Goal: Communication & Community: Answer question/provide support

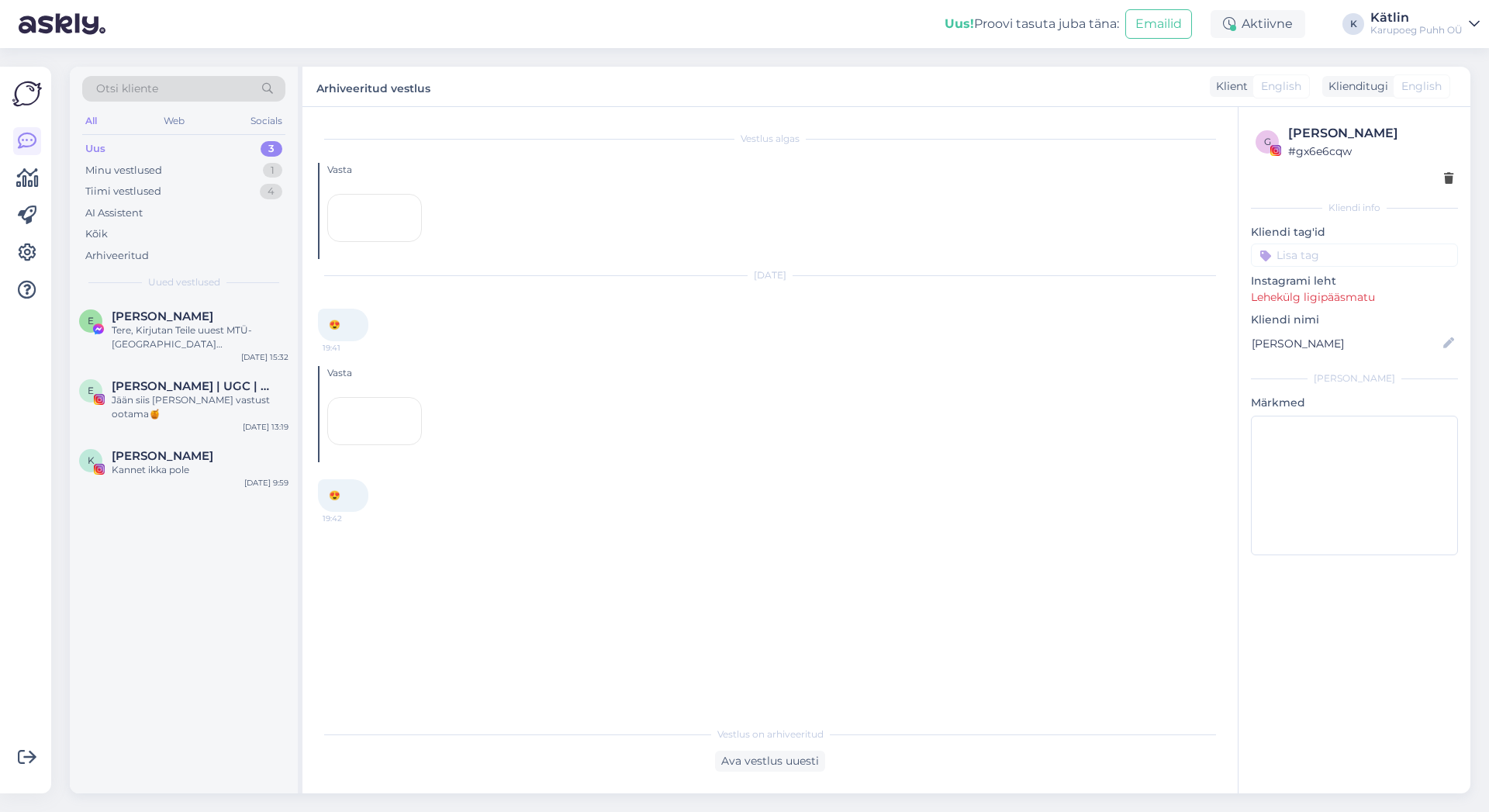
click at [99, 142] on div "Uus" at bounding box center [96, 148] width 20 height 15
click at [394, 242] on div at bounding box center [375, 217] width 95 height 48
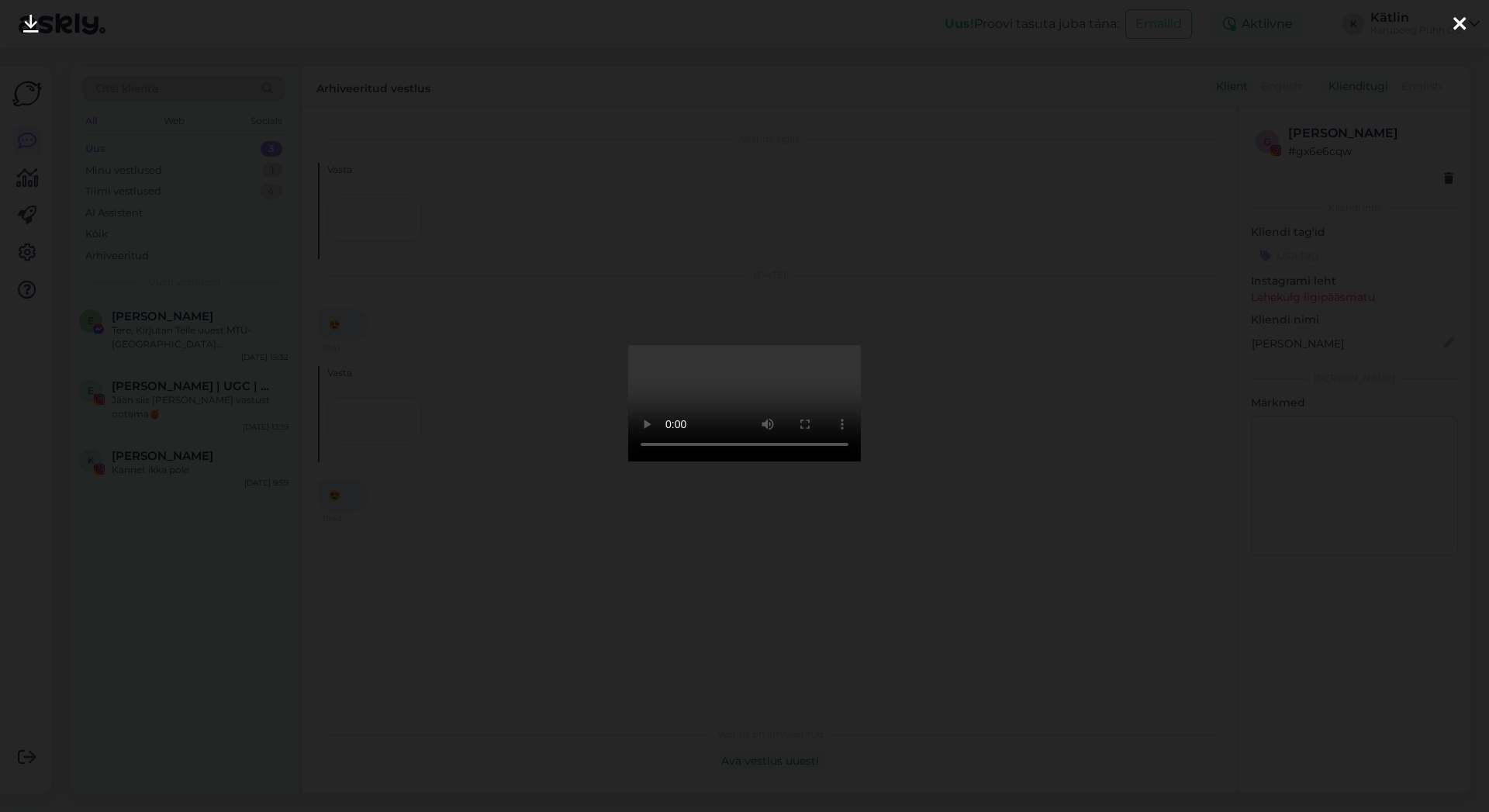
click at [1195, 52] on div at bounding box center [744, 406] width 1489 height 812
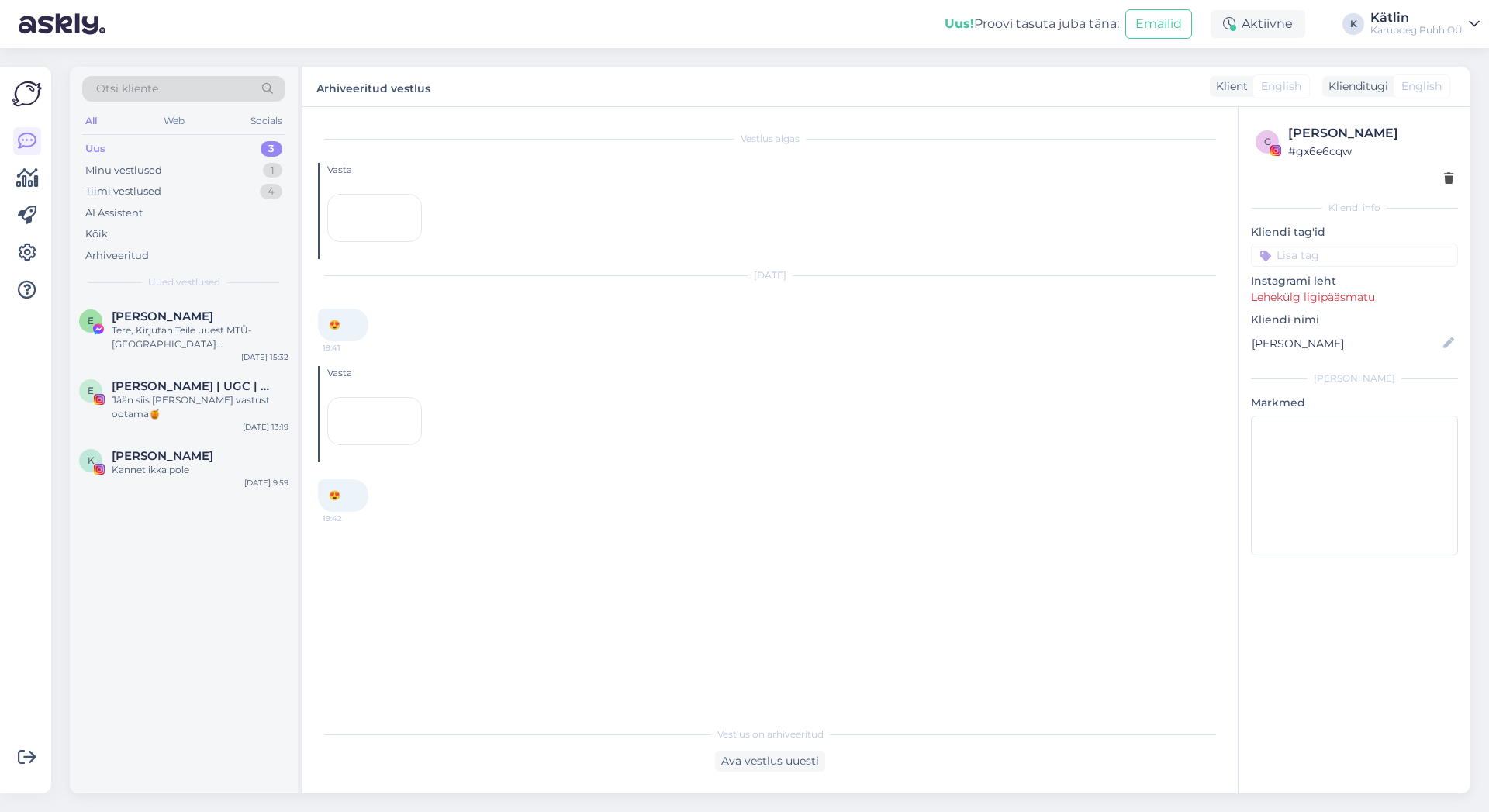
click at [391, 445] on div at bounding box center [375, 420] width 95 height 48
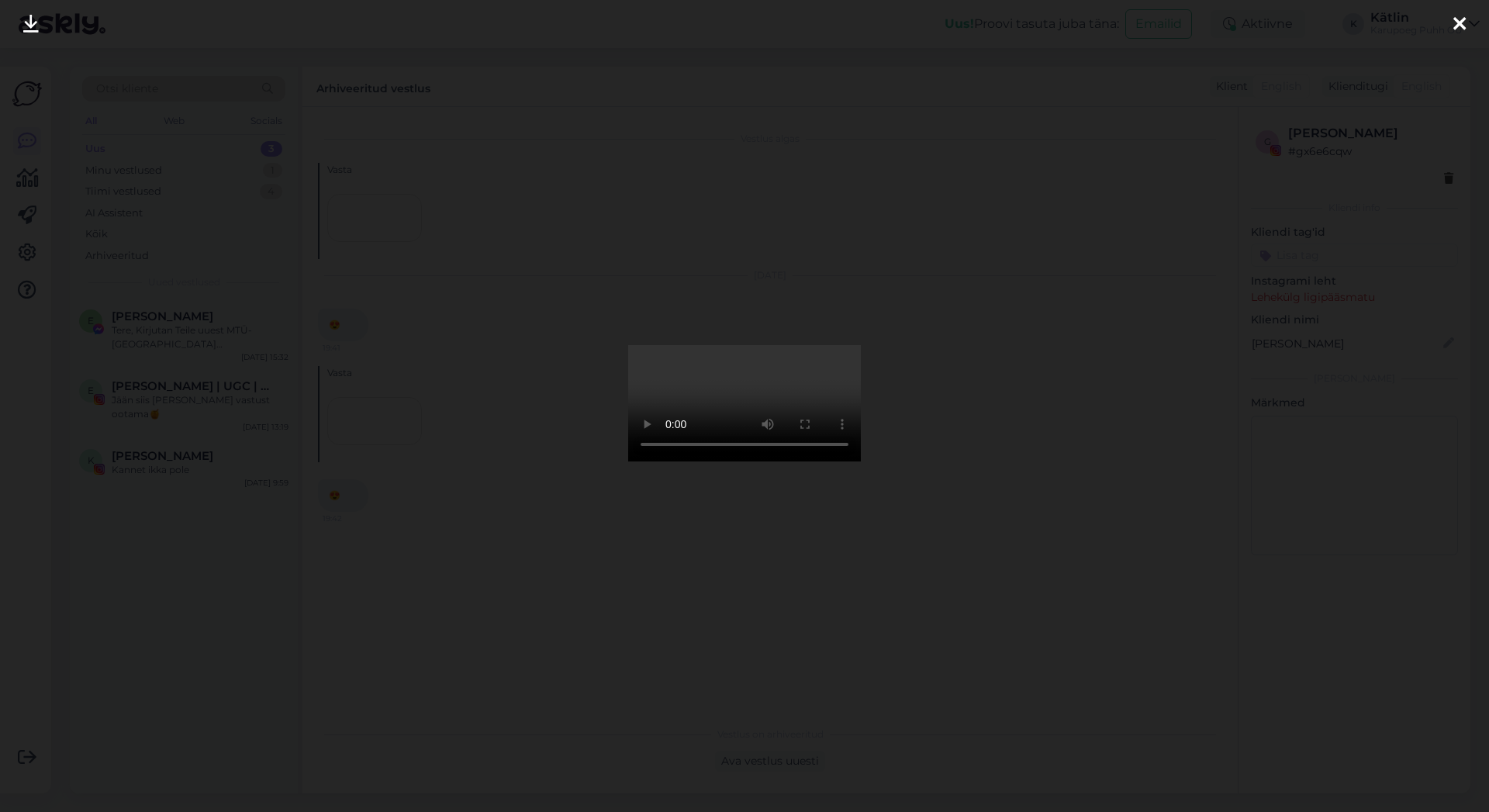
click at [1461, 28] on icon at bounding box center [1460, 24] width 13 height 20
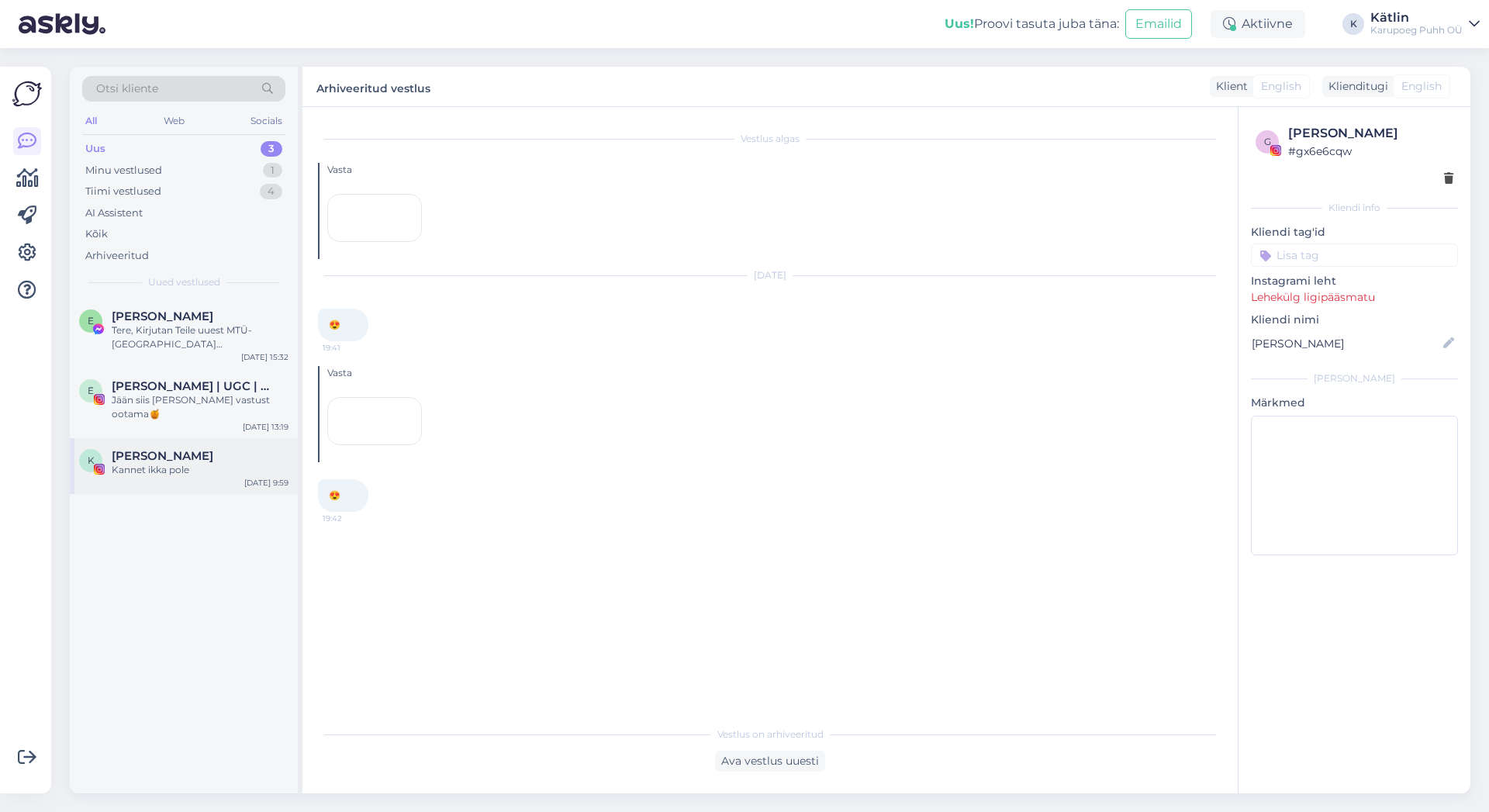
click at [123, 449] on span "[PERSON_NAME]" at bounding box center [162, 456] width 102 height 14
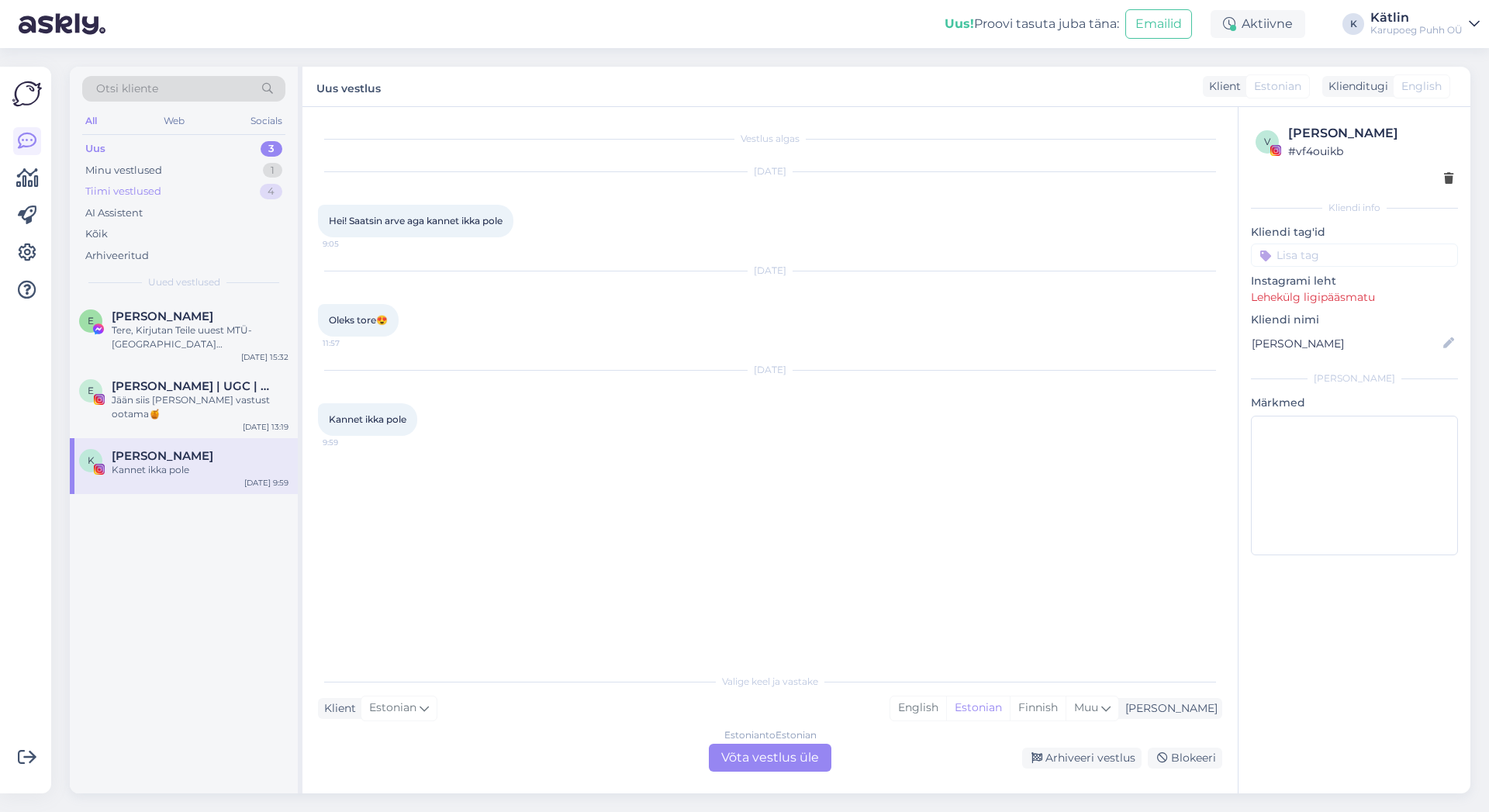
click at [135, 196] on div "Tiimi vestlused" at bounding box center [124, 191] width 76 height 15
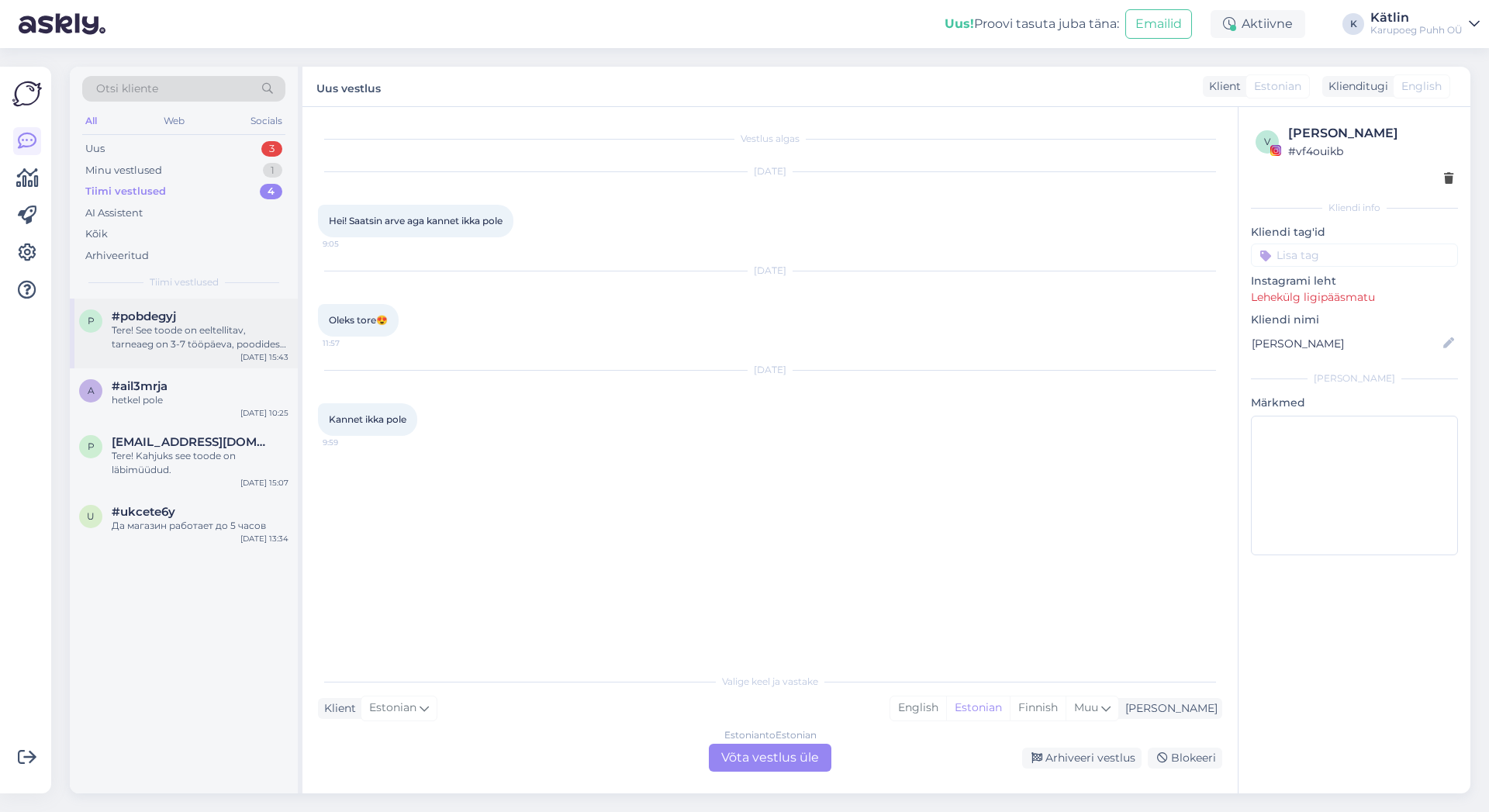
click at [245, 340] on div "Tere! See toode on eeltellitav, tarneaeg on 3-7 tööpäeva, poodides kohapeal sed…" at bounding box center [200, 337] width 177 height 28
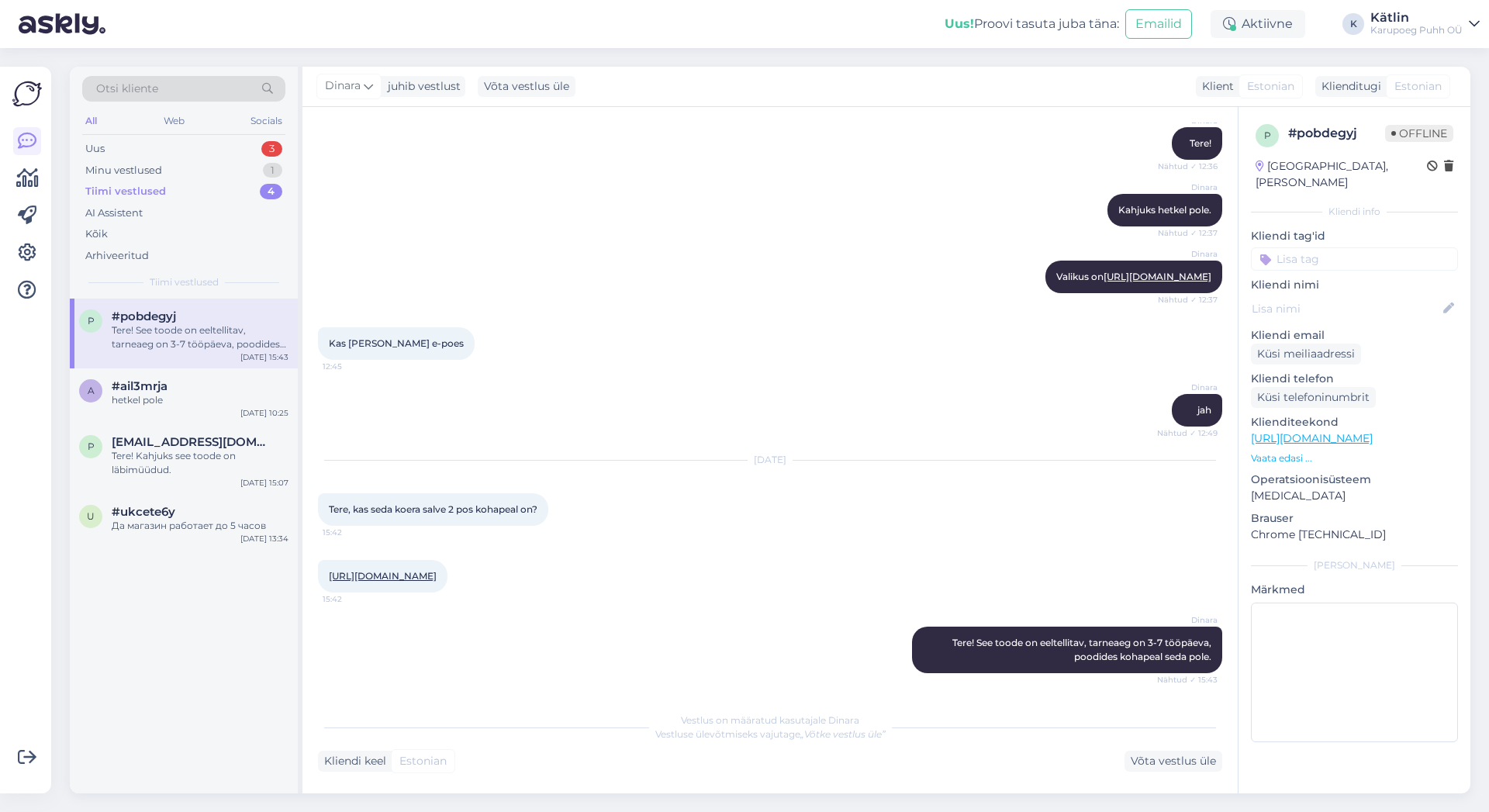
scroll to position [239, 0]
click at [124, 392] on span "#ail3mrja" at bounding box center [140, 385] width 56 height 14
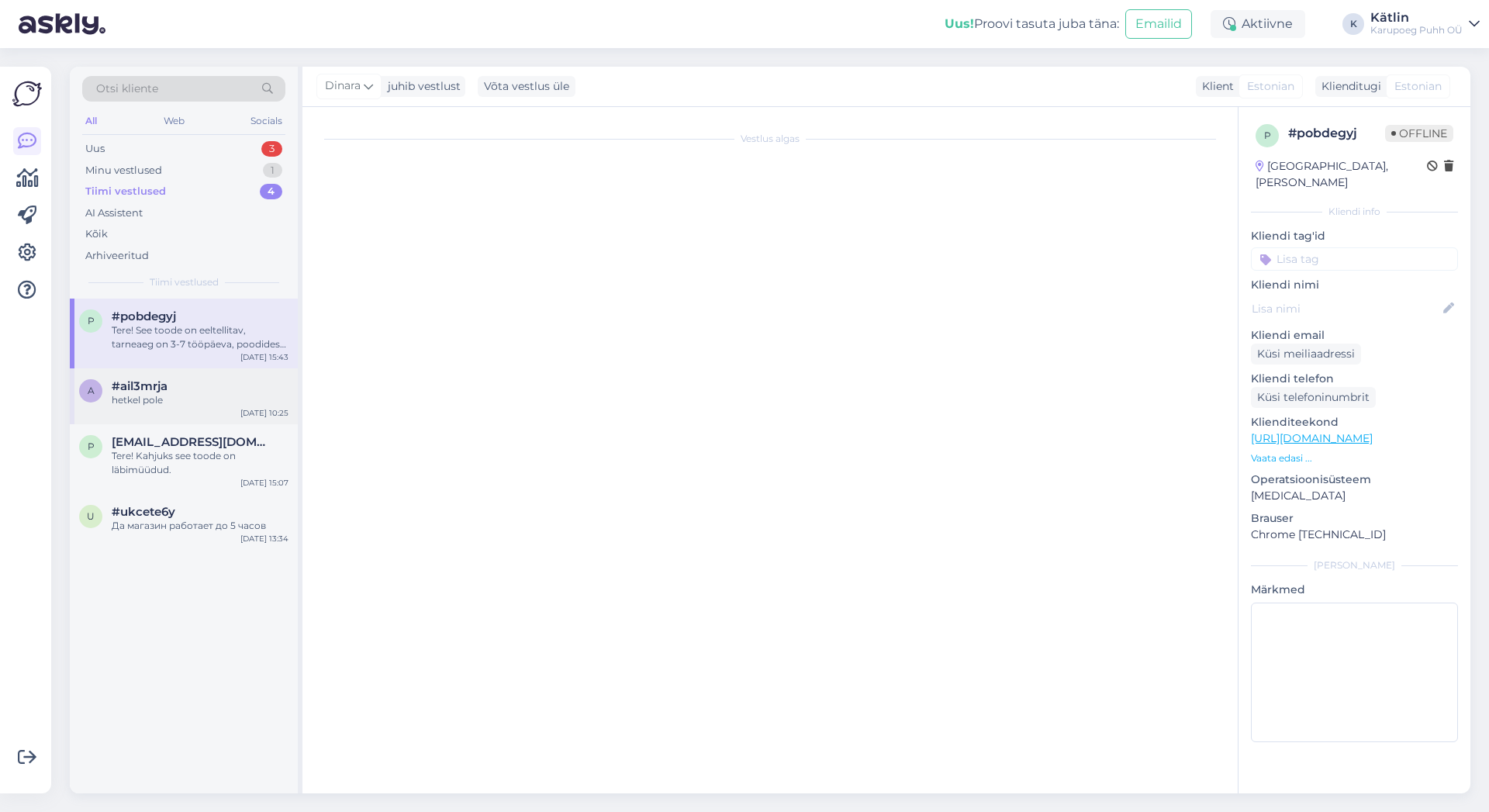
scroll to position [2297, 0]
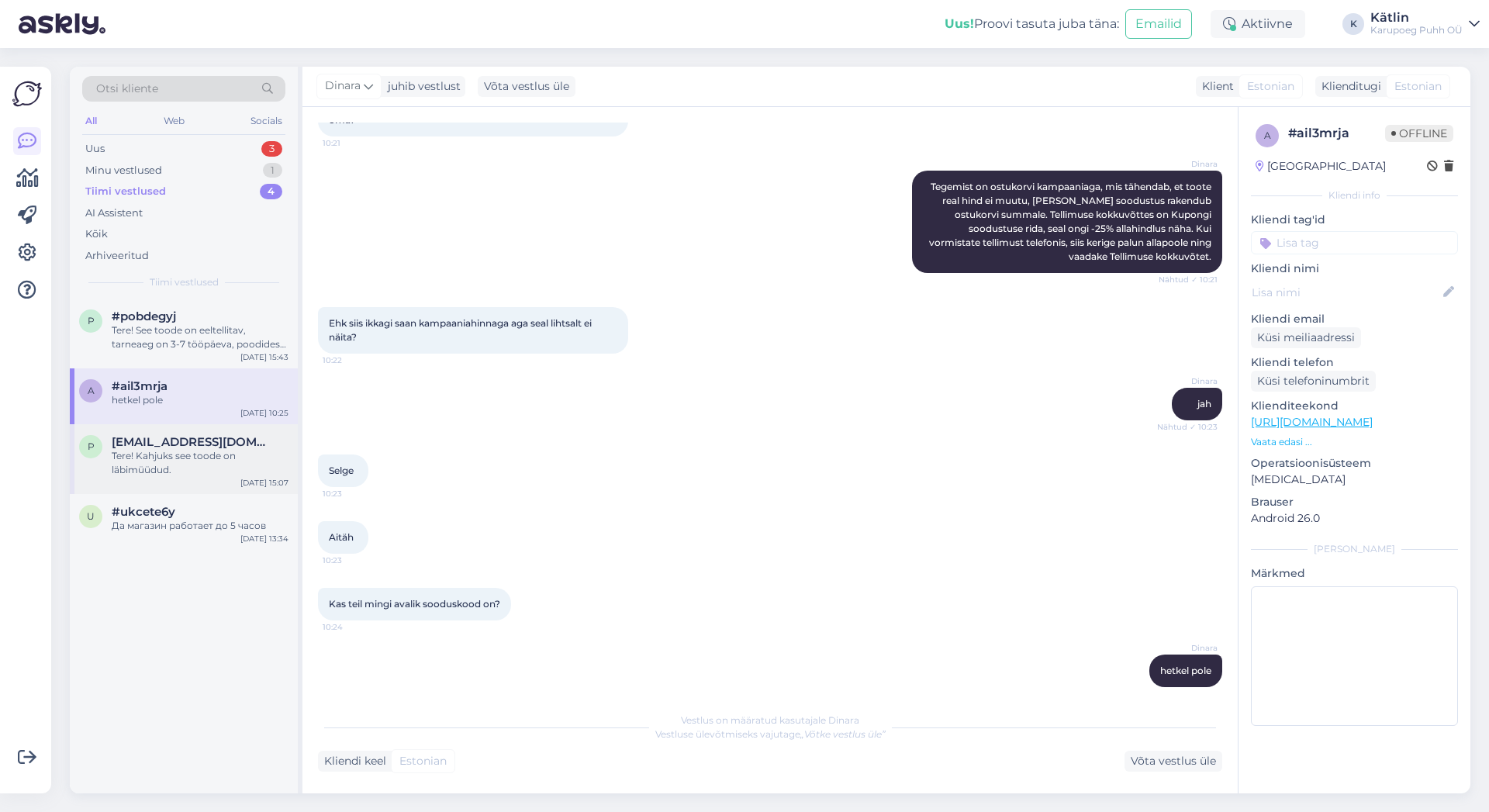
click at [162, 457] on div "Tere! Kahjuks see toode on läbimüüdud." at bounding box center [200, 463] width 177 height 28
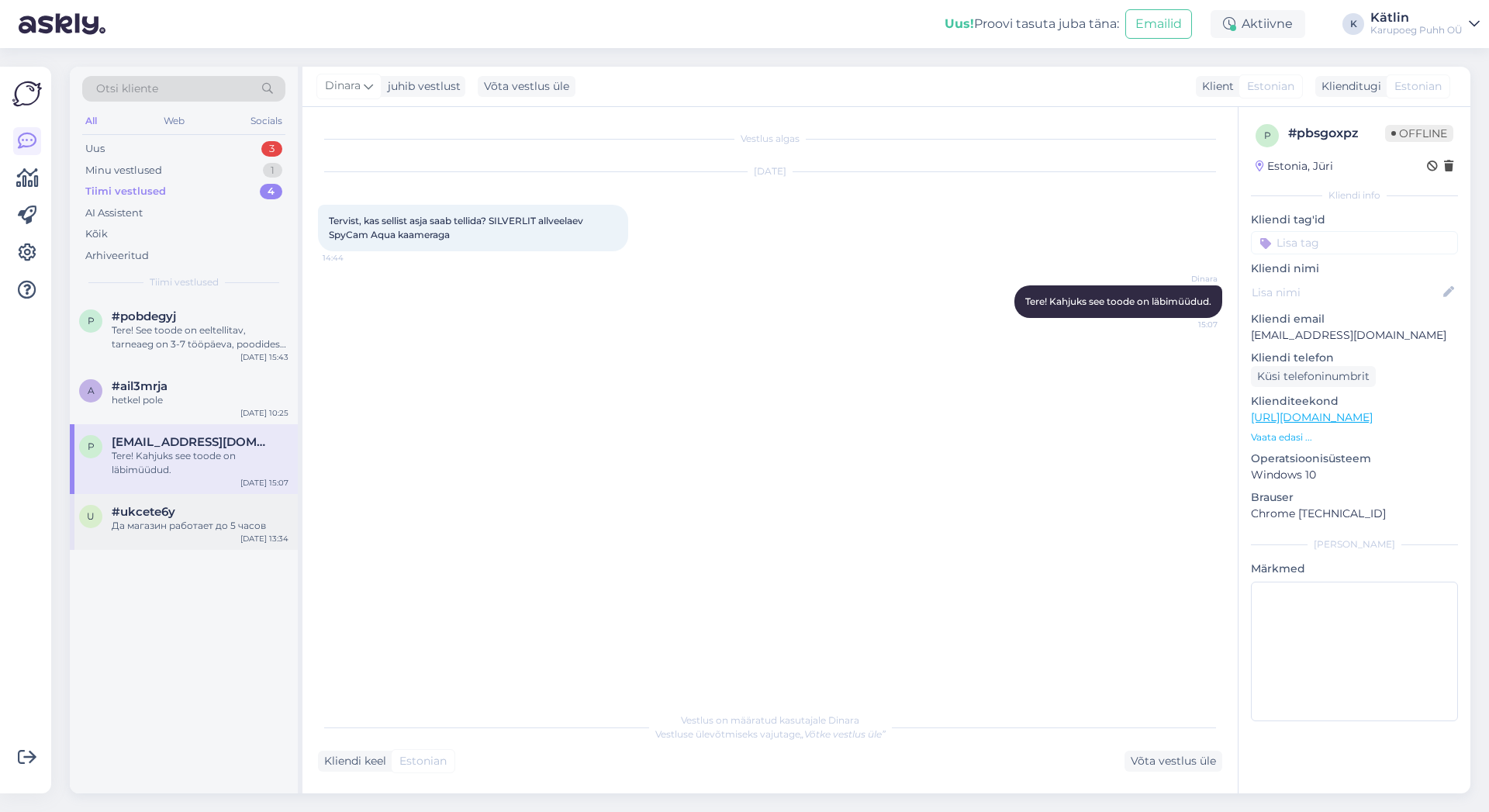
click at [174, 525] on div "Да магазин работает до 5 часов" at bounding box center [200, 525] width 177 height 14
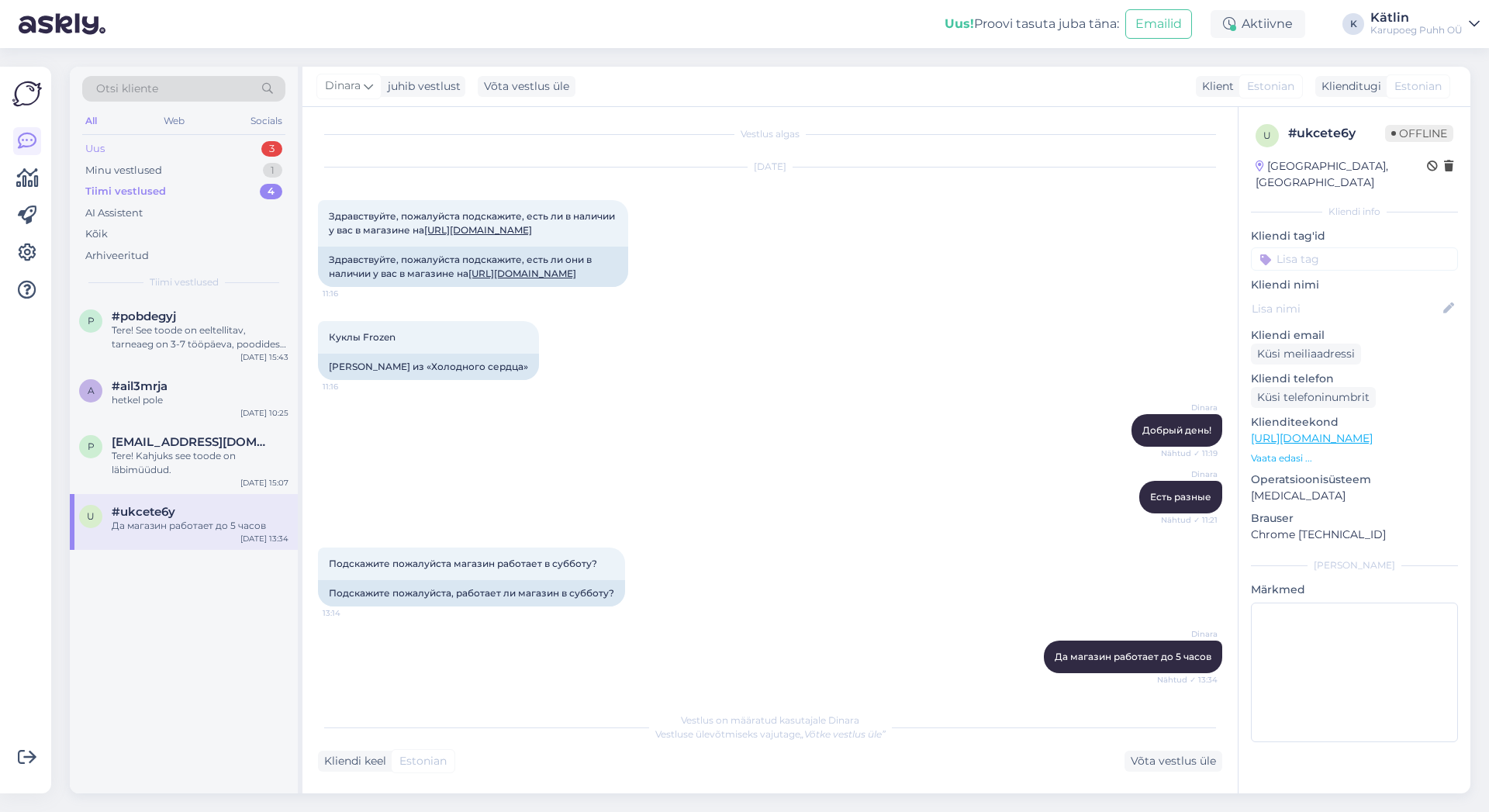
click at [119, 146] on div "Uus 3" at bounding box center [183, 149] width 203 height 22
